Goal: Task Accomplishment & Management: Manage account settings

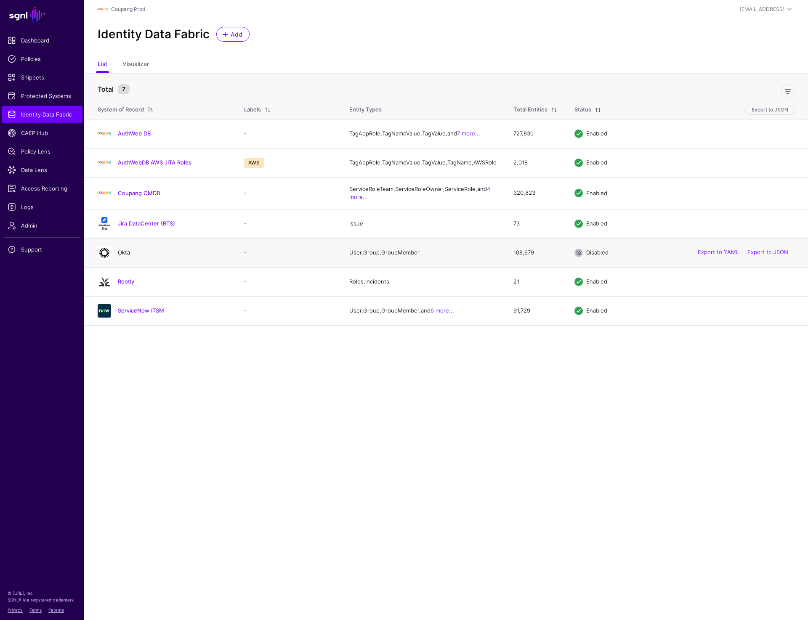
click at [119, 256] on link "Okta" at bounding box center [124, 252] width 12 height 7
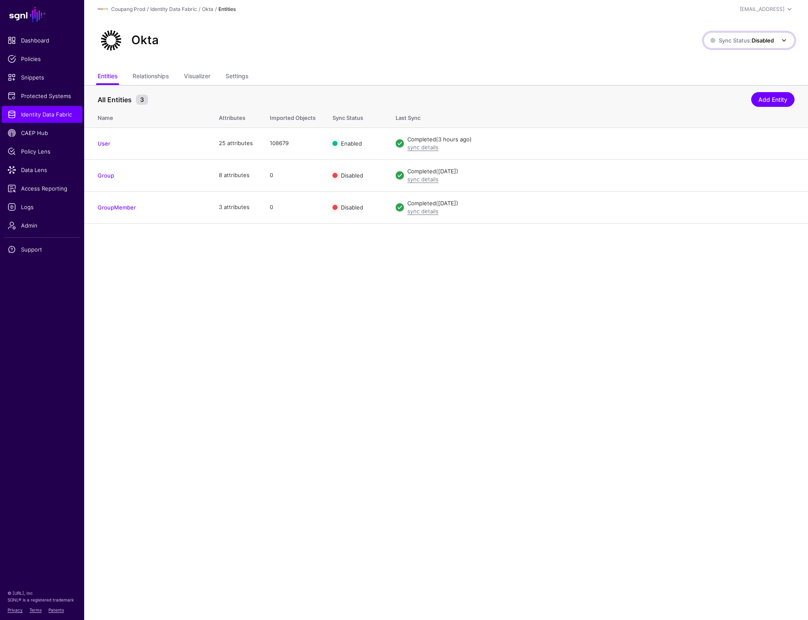
click at [733, 36] on span "Sync Status: Disabled" at bounding box center [742, 40] width 64 height 9
click at [718, 69] on span "Syncing active for all configured entities that are enabled" at bounding box center [743, 73] width 87 height 14
click at [312, 54] on div "Okta Sync Status: Enabled Enabled Syncing active for all configured entities th…" at bounding box center [446, 44] width 724 height 50
click at [505, 48] on div "Okta" at bounding box center [401, 40] width 614 height 27
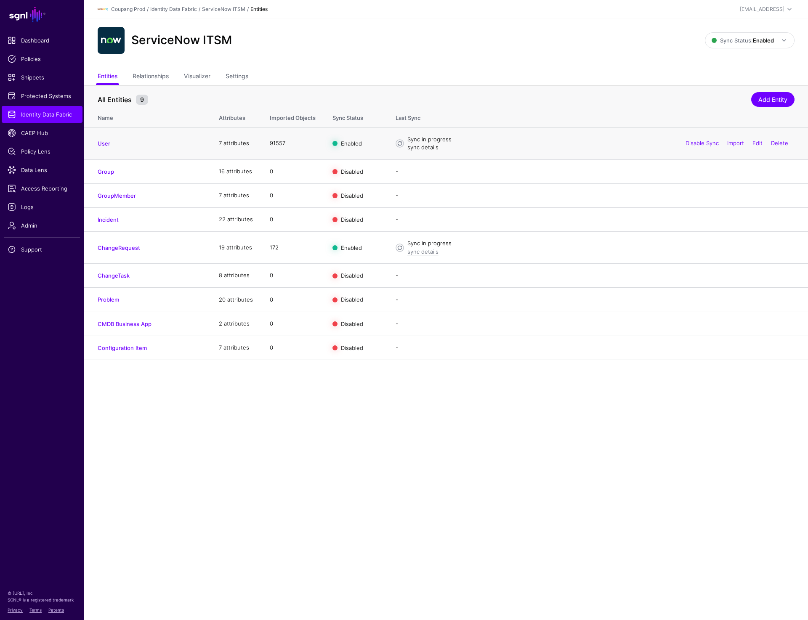
click at [419, 149] on link "sync details" at bounding box center [422, 147] width 31 height 7
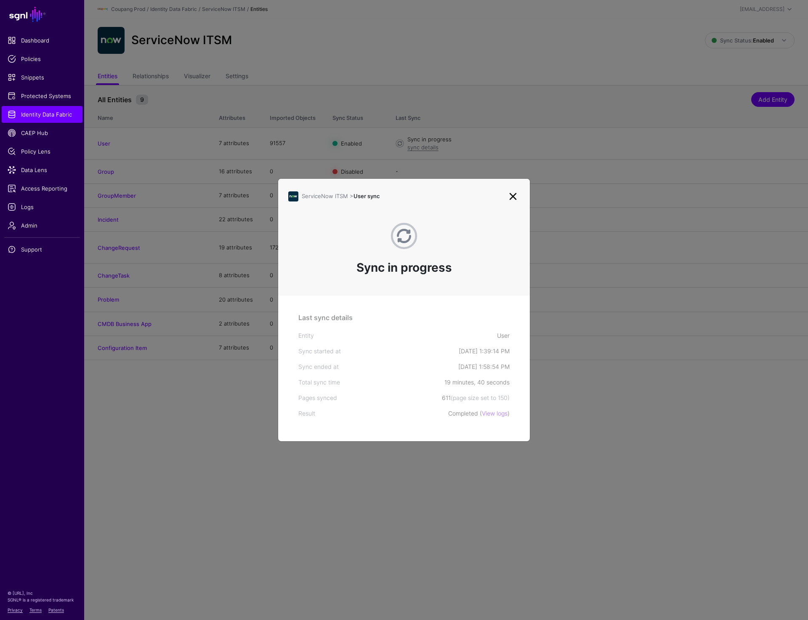
click at [510, 197] on link at bounding box center [512, 196] width 13 height 13
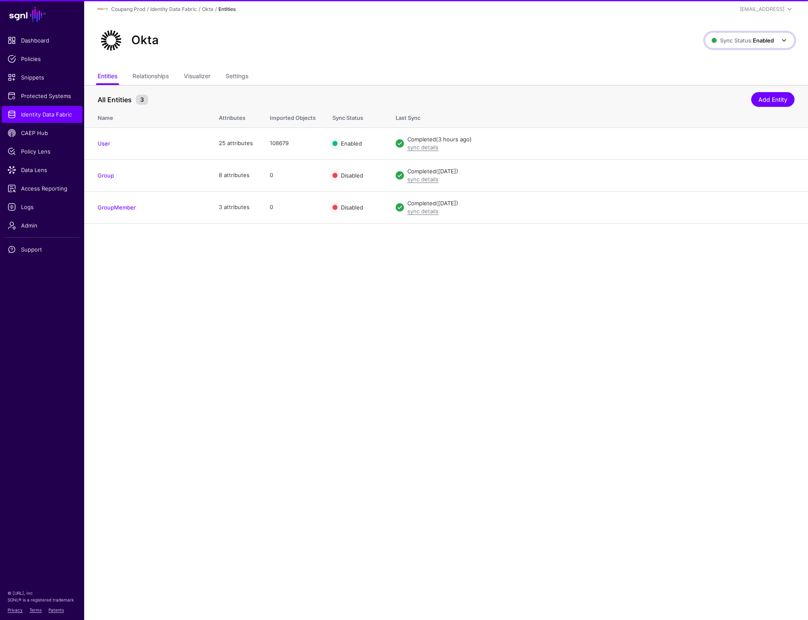
click at [761, 43] on strong "Enabled" at bounding box center [763, 40] width 21 height 7
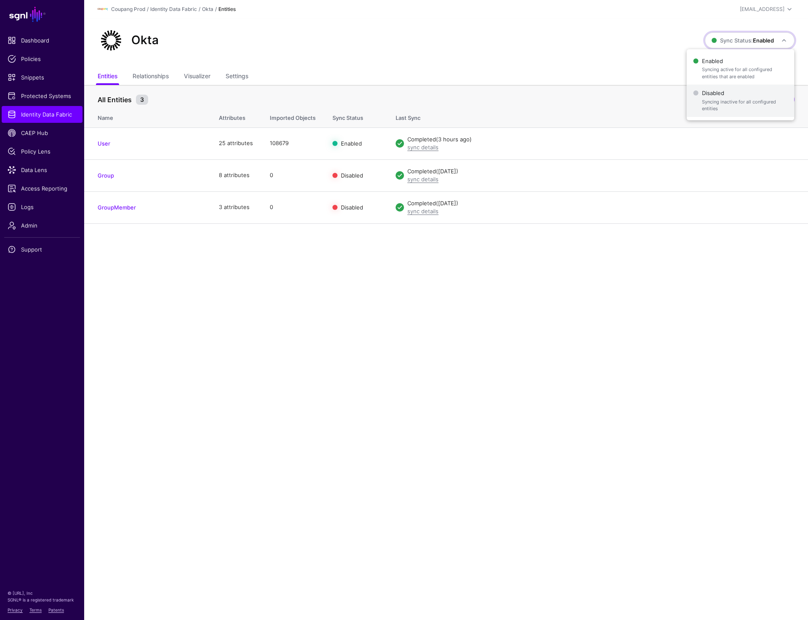
click at [732, 93] on span "Disabled Syncing inactive for all configured entities" at bounding box center [740, 100] width 94 height 27
click at [623, 56] on div "Okta Sync Status: Disabled Enabled Syncing active for all configured entities t…" at bounding box center [446, 44] width 724 height 50
click at [761, 37] on strong "Disabled" at bounding box center [762, 40] width 22 height 7
click at [730, 70] on span "Syncing active for all configured entities that are enabled" at bounding box center [743, 73] width 87 height 14
click at [547, 70] on ul "Entities Relationships Visualizer Settings" at bounding box center [446, 77] width 697 height 16
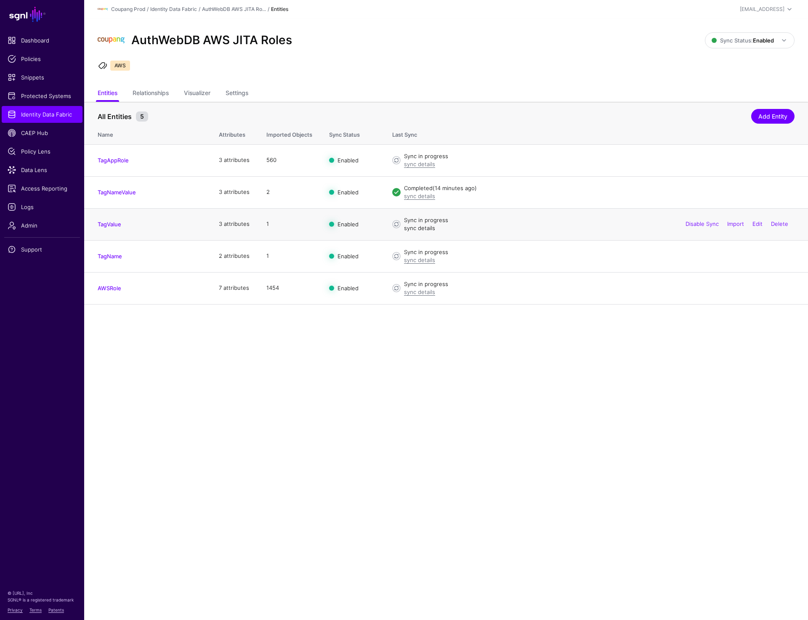
click at [414, 229] on link "sync details" at bounding box center [419, 228] width 31 height 7
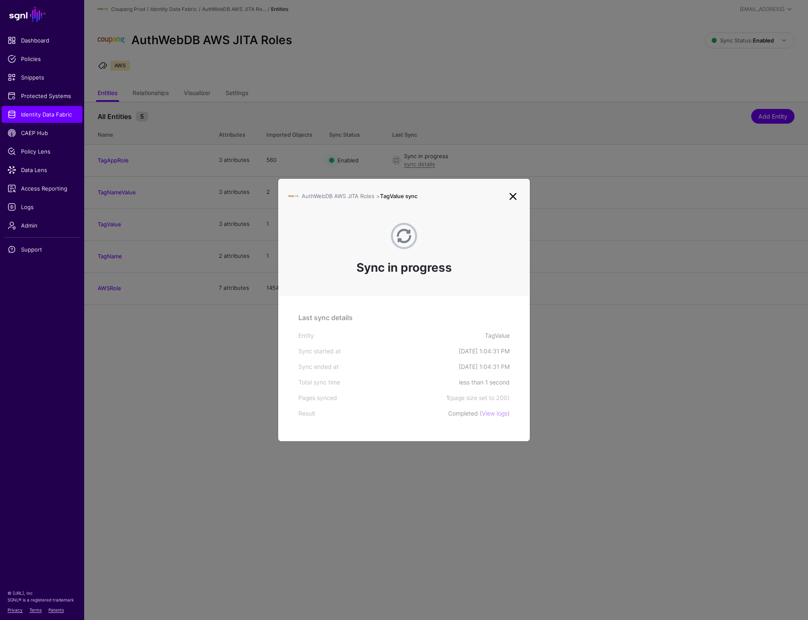
click at [514, 194] on link at bounding box center [512, 196] width 13 height 13
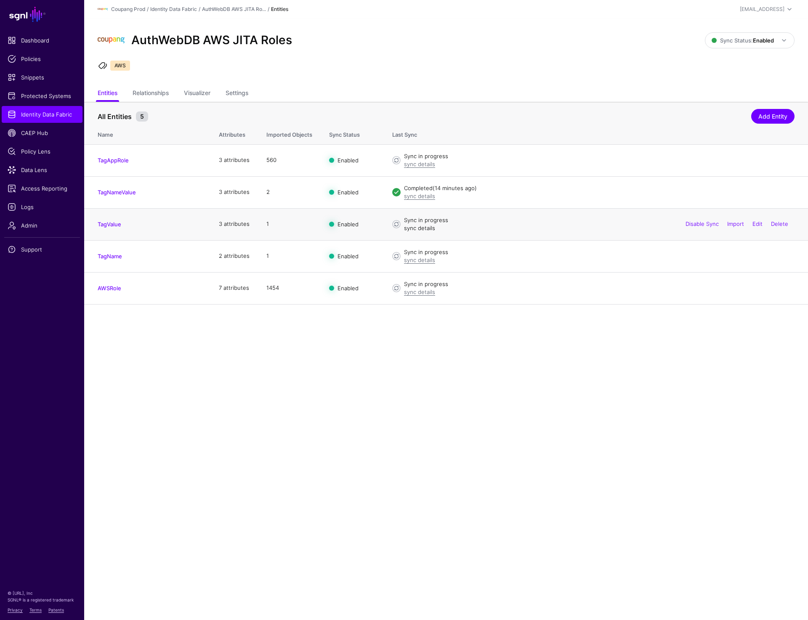
click at [414, 231] on link "sync details" at bounding box center [419, 228] width 31 height 7
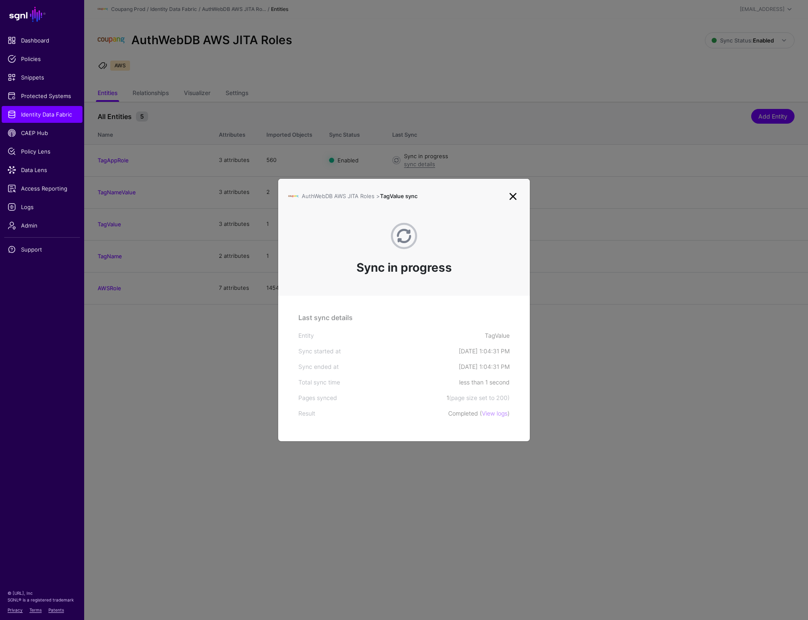
click at [508, 195] on link at bounding box center [512, 196] width 13 height 13
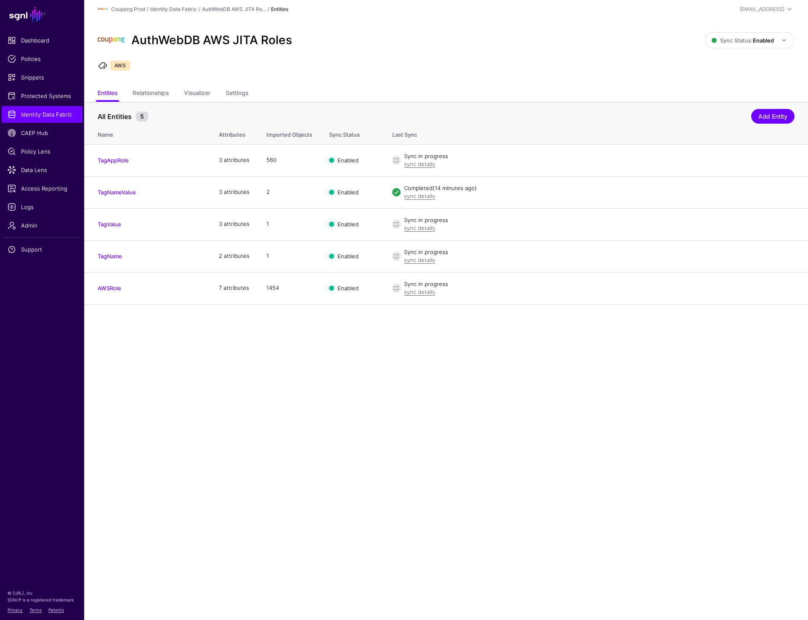
click at [614, 58] on div "AuthWebDB AWS JITA Roles Sync Status: Enabled Enabled Syncing active for all co…" at bounding box center [446, 52] width 724 height 67
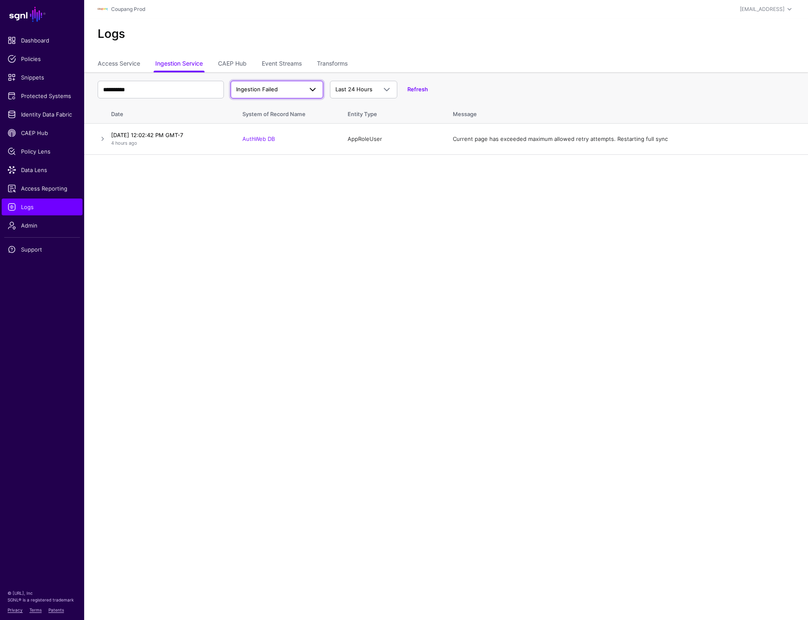
click at [260, 89] on span "Ingestion Failed" at bounding box center [257, 89] width 42 height 7
click at [269, 120] on span "Ingestion Completed" at bounding box center [264, 122] width 55 height 7
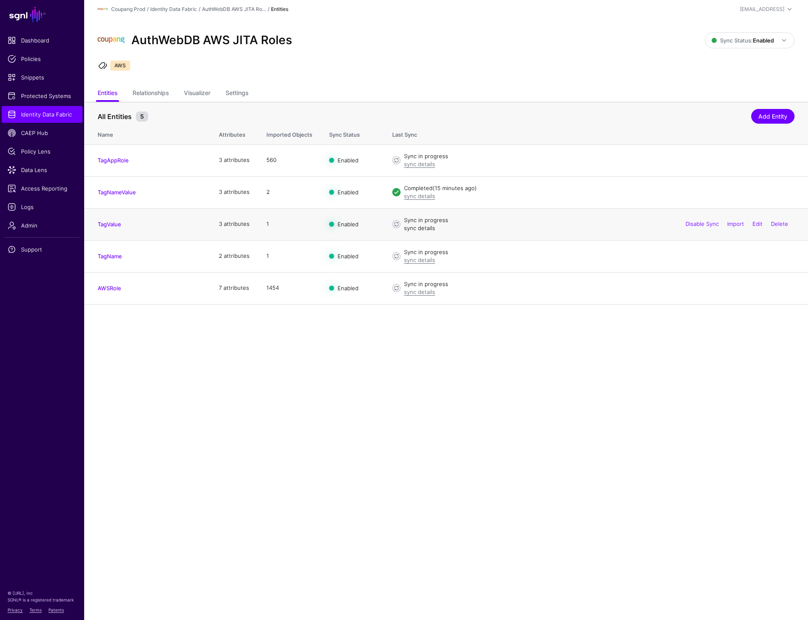
click at [423, 229] on link "sync details" at bounding box center [419, 228] width 31 height 7
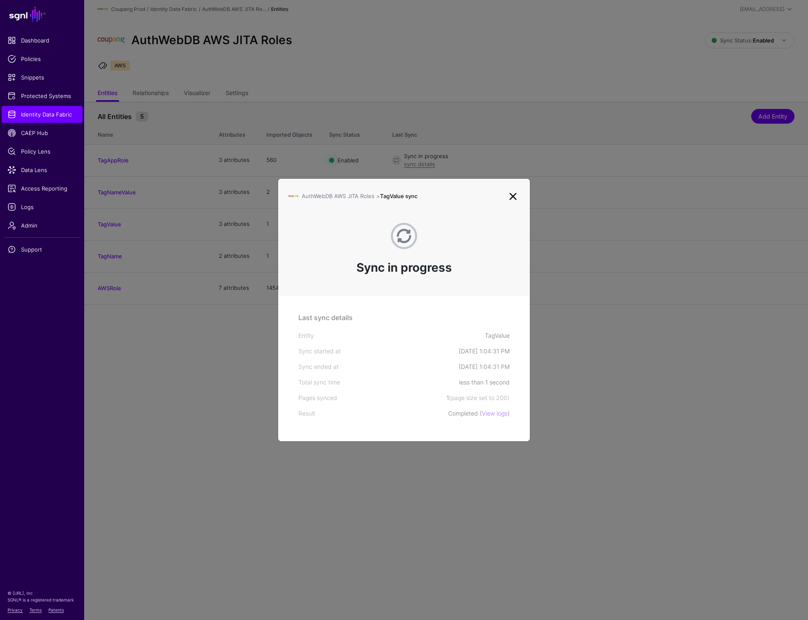
click at [512, 198] on link at bounding box center [512, 196] width 13 height 13
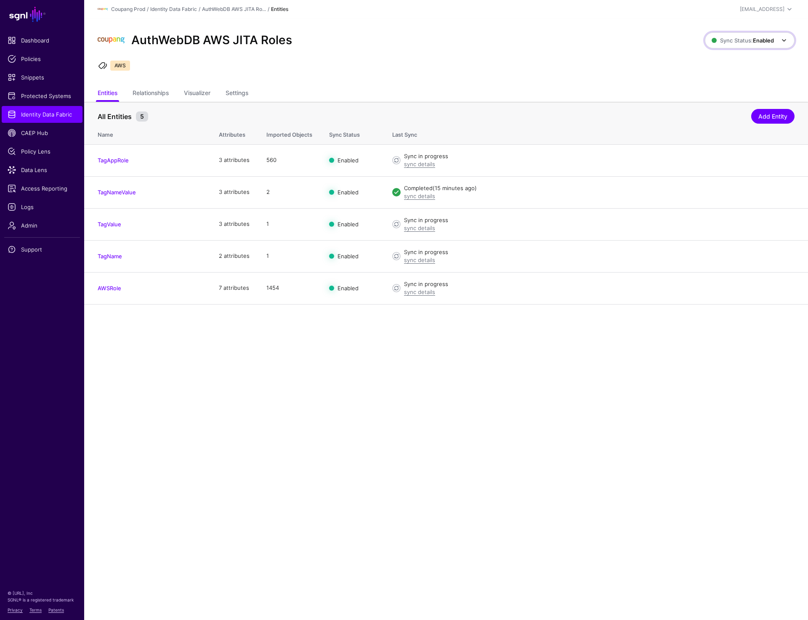
click at [728, 41] on span "Sync Status: Enabled" at bounding box center [742, 40] width 62 height 7
click at [722, 94] on span "Disabled Syncing inactive for all configured entities" at bounding box center [740, 100] width 94 height 27
click at [591, 74] on div "AuthWebDB AWS JITA Roles Sync Status: Disabled Enabled Syncing active for all c…" at bounding box center [446, 52] width 724 height 67
click at [735, 41] on span "Sync Status: Disabled" at bounding box center [742, 40] width 64 height 7
click at [727, 68] on span "Syncing active for all configured entities that are enabled" at bounding box center [743, 73] width 87 height 14
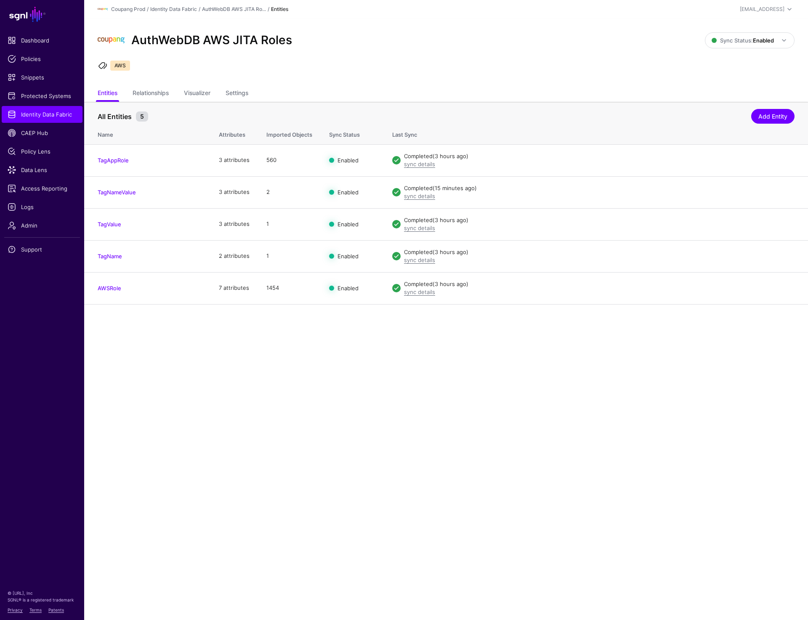
click at [421, 81] on div "AuthWebDB AWS JITA Roles Sync Status: Enabled Enabled Syncing active for all co…" at bounding box center [446, 52] width 724 height 67
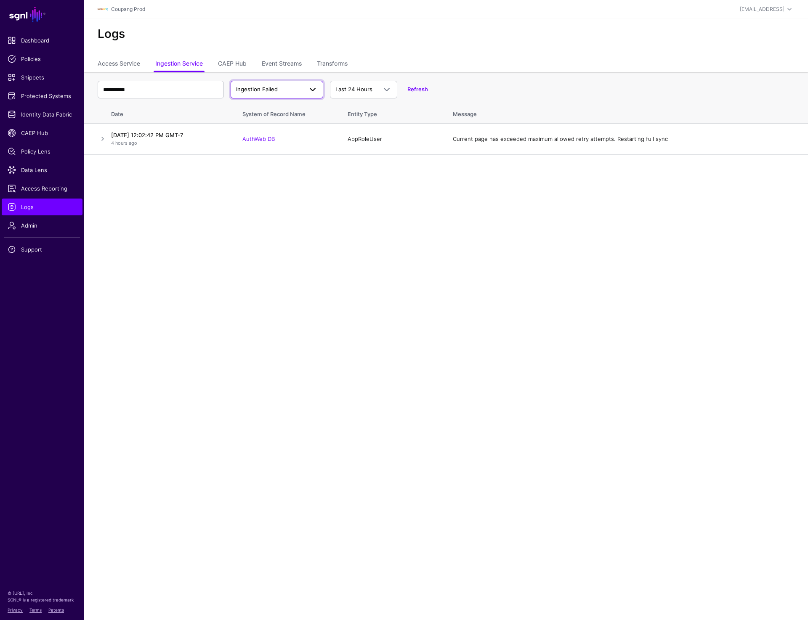
click at [261, 93] on span "Ingestion Failed" at bounding box center [257, 89] width 42 height 7
click at [262, 123] on span "Ingestion Completed" at bounding box center [264, 122] width 55 height 7
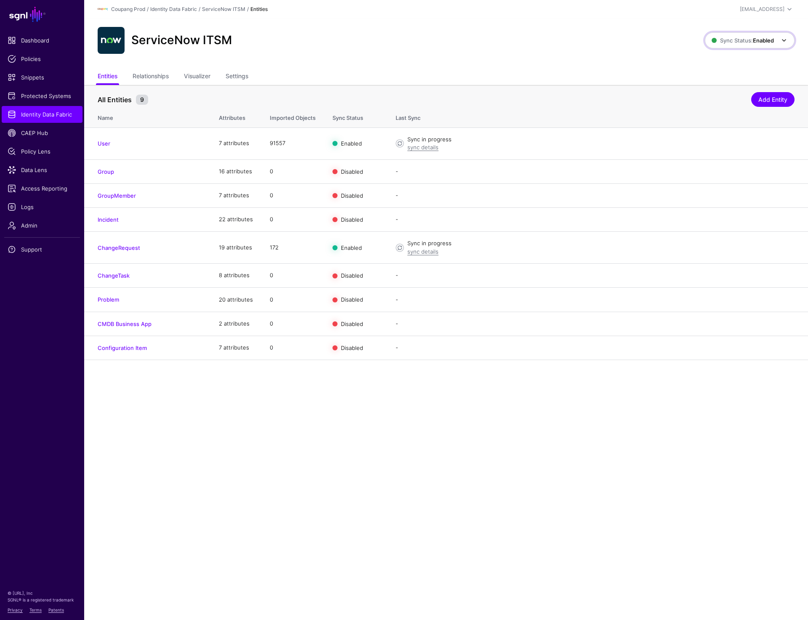
click at [732, 42] on span "Sync Status: Enabled" at bounding box center [742, 40] width 62 height 7
click at [713, 98] on span "Disabled Syncing inactive for all configured entities" at bounding box center [740, 100] width 94 height 27
click at [408, 486] on main "SGNL Dashboard Policies Snippets Protected Systems Identity Data Fabric CAEP Hu…" at bounding box center [404, 310] width 808 height 620
click at [587, 50] on div "ServiceNow ITSM" at bounding box center [400, 40] width 612 height 27
click at [730, 38] on span "Sync Status: Disabled" at bounding box center [742, 40] width 64 height 7
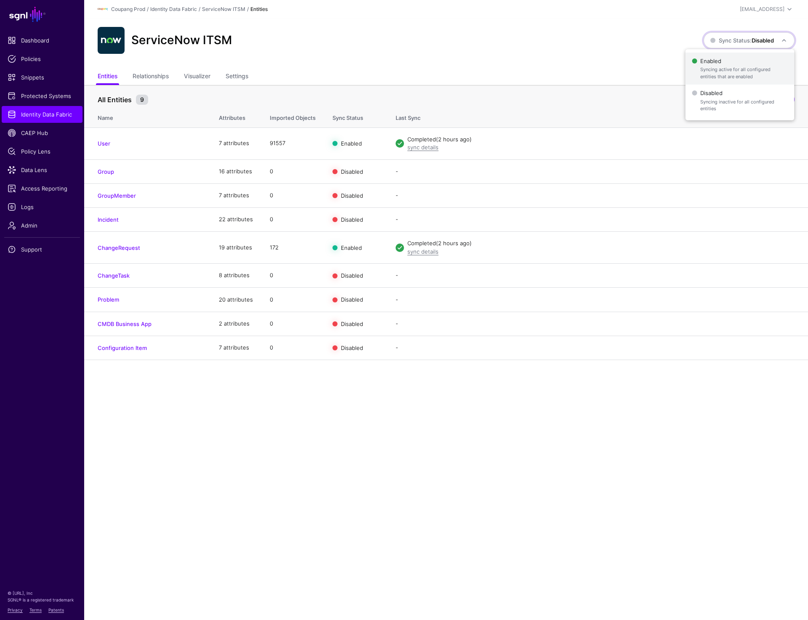
click at [718, 63] on span "Enabled Syncing active for all configured entities that are enabled" at bounding box center [739, 68] width 95 height 27
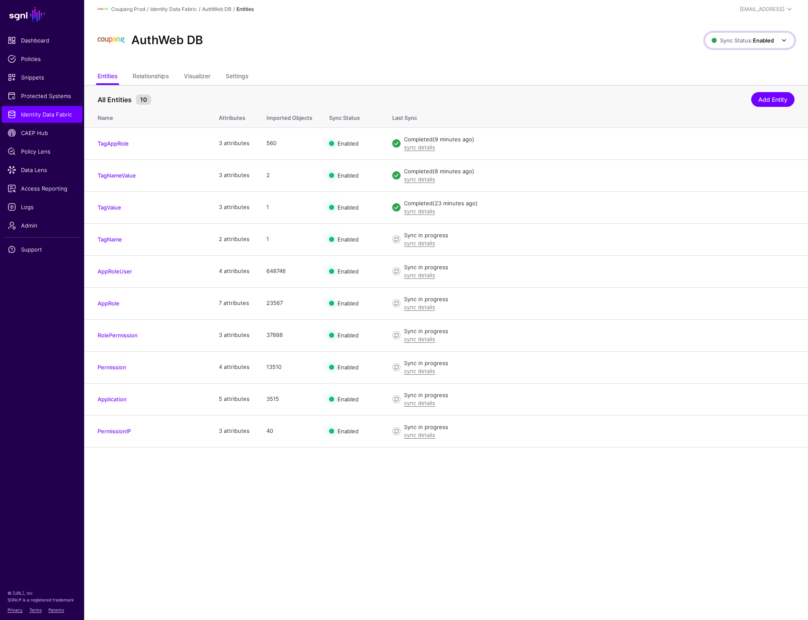
click at [715, 42] on span "Sync Status: Enabled" at bounding box center [742, 40] width 62 height 7
click at [713, 94] on span "Disabled Syncing inactive for all configured entities" at bounding box center [740, 100] width 94 height 27
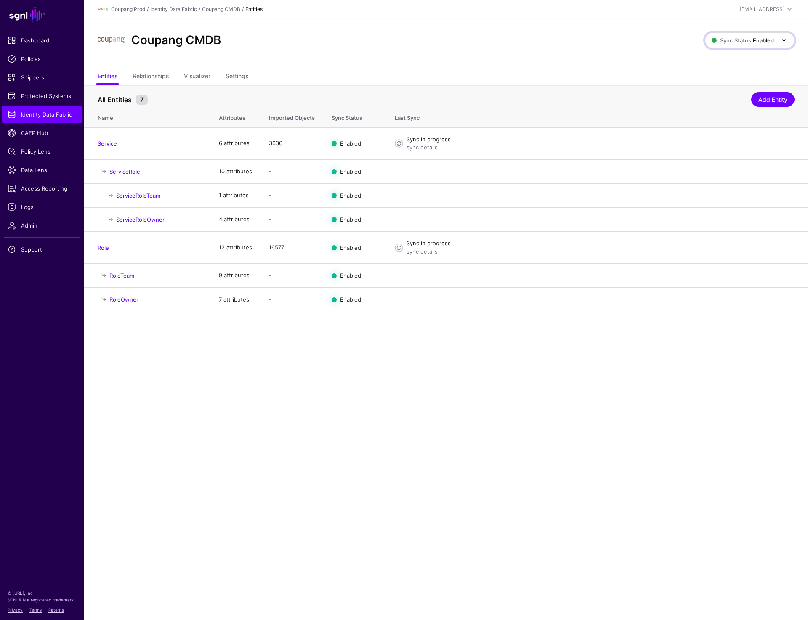
click at [776, 35] on link "Sync Status: Enabled" at bounding box center [750, 40] width 90 height 16
click at [729, 97] on span "Disabled Syncing inactive for all configured entities" at bounding box center [740, 100] width 94 height 27
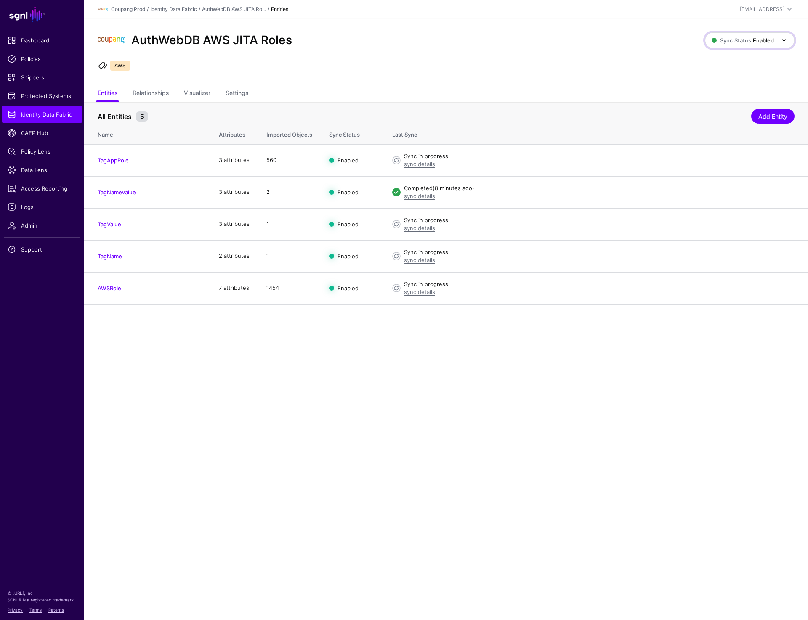
click at [752, 42] on span "Sync Status: Enabled" at bounding box center [742, 40] width 62 height 7
click at [734, 93] on span "Disabled Syncing inactive for all configured entities" at bounding box center [740, 100] width 94 height 27
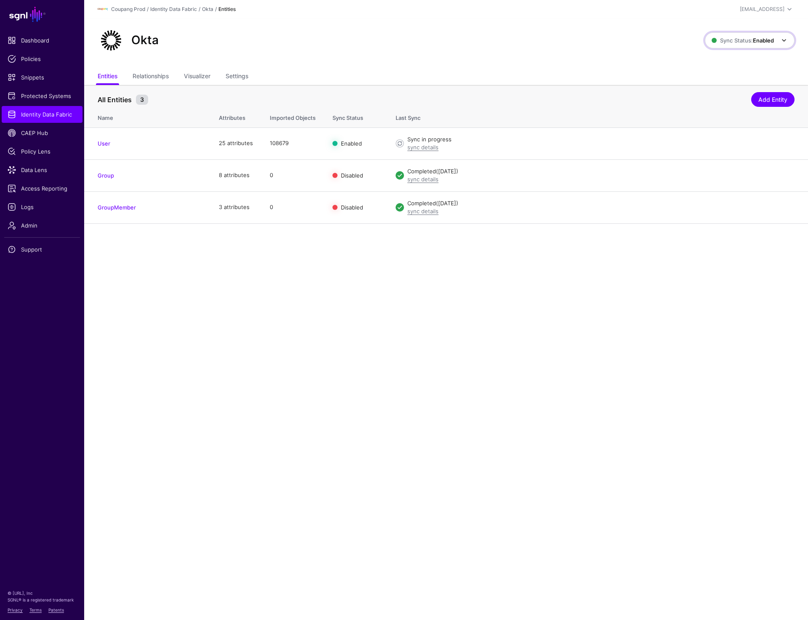
click at [738, 43] on span "Sync Status: Enabled" at bounding box center [742, 40] width 62 height 7
click at [738, 99] on span "Syncing inactive for all configured entities" at bounding box center [745, 105] width 86 height 14
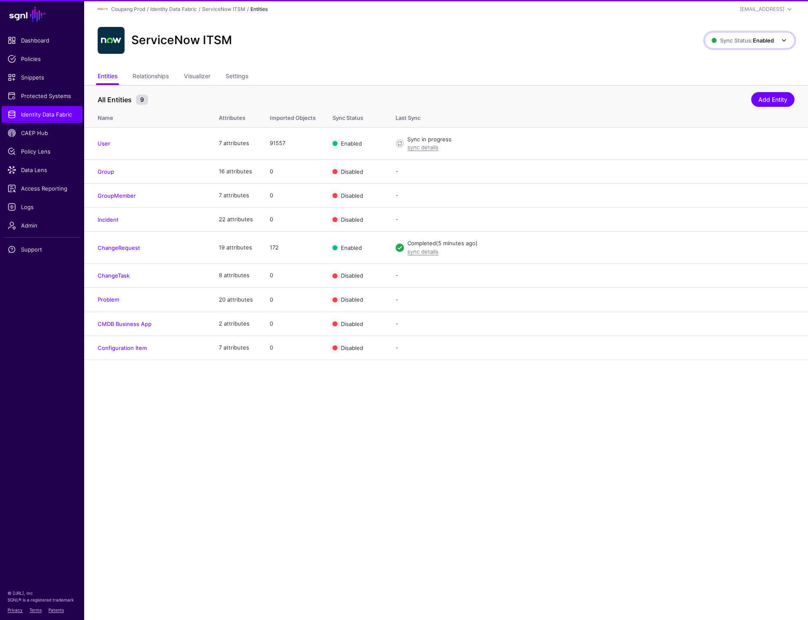
click at [746, 42] on span "Sync Status: Enabled" at bounding box center [742, 40] width 62 height 7
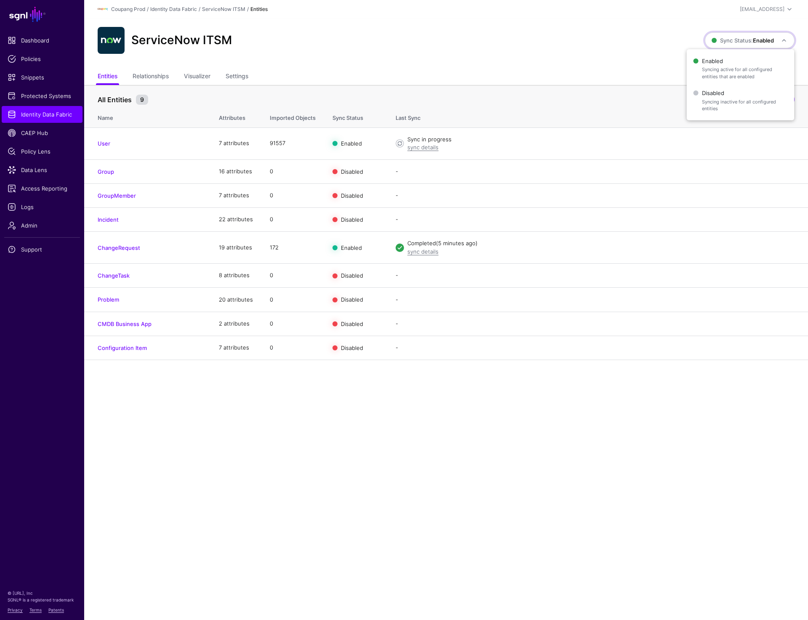
click at [508, 50] on div "ServiceNow ITSM" at bounding box center [401, 40] width 614 height 27
click at [759, 36] on span "Sync Status: Enabled" at bounding box center [749, 40] width 77 height 10
click at [723, 98] on span "Syncing inactive for all configured entities" at bounding box center [745, 105] width 86 height 14
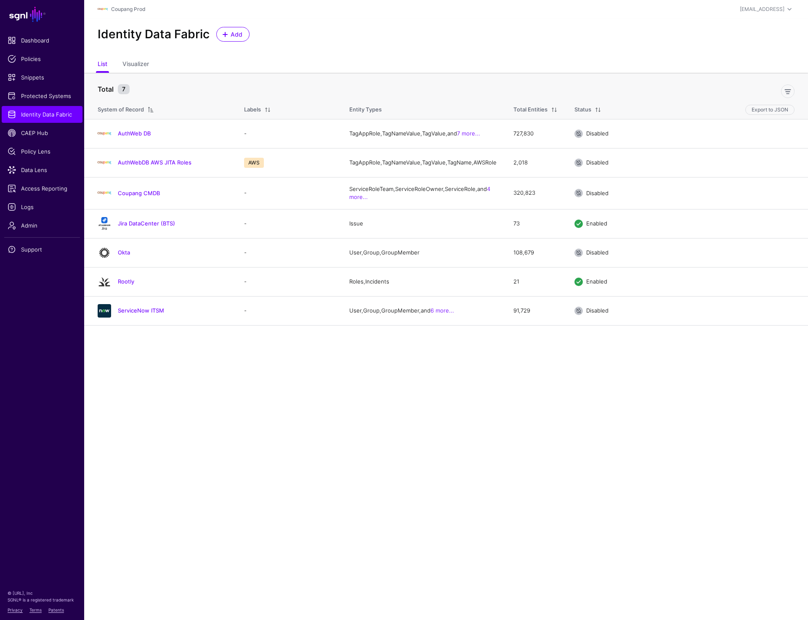
click at [305, 460] on main "SGNL Dashboard Policies Snippets Protected Systems Identity Data Fabric CAEP Hu…" at bounding box center [404, 310] width 808 height 620
click at [375, 416] on main "SGNL Dashboard Policies Snippets Protected Systems Identity Data Fabric CAEP Hu…" at bounding box center [404, 310] width 808 height 620
